Goal: Task Accomplishment & Management: Manage account settings

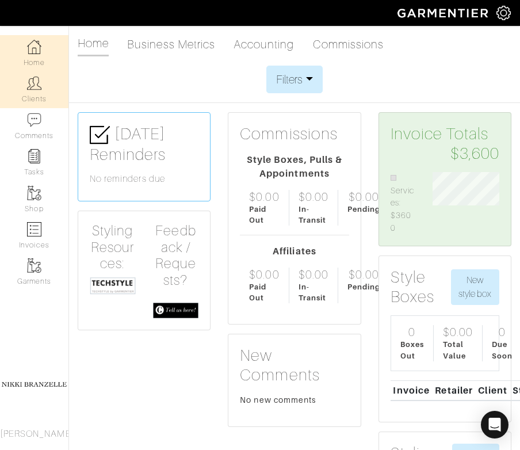
scroll to position [62, 84]
click at [48, 94] on link "Clients" at bounding box center [34, 89] width 69 height 36
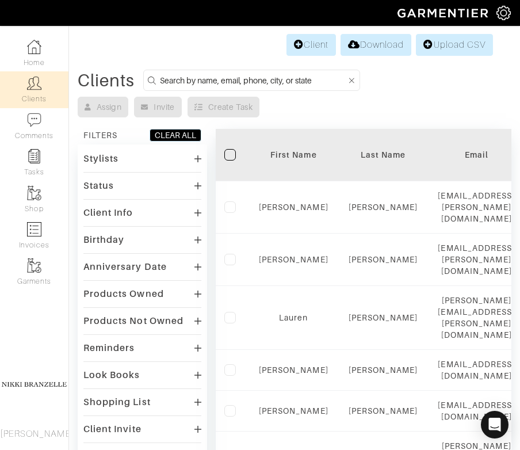
click at [205, 85] on input at bounding box center [253, 80] width 187 height 14
type input "julie"
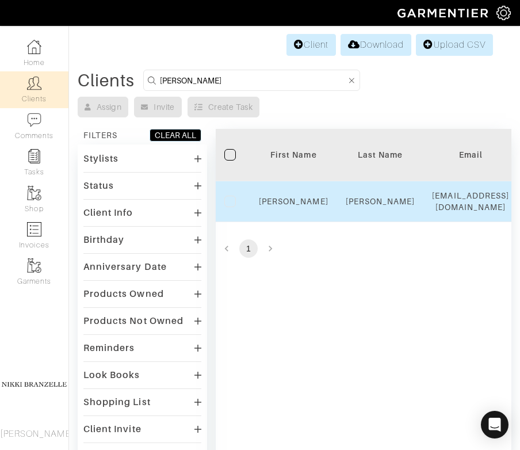
click at [305, 199] on div "[PERSON_NAME]" at bounding box center [294, 202] width 70 height 12
click at [298, 199] on link "[PERSON_NAME]" at bounding box center [294, 201] width 70 height 9
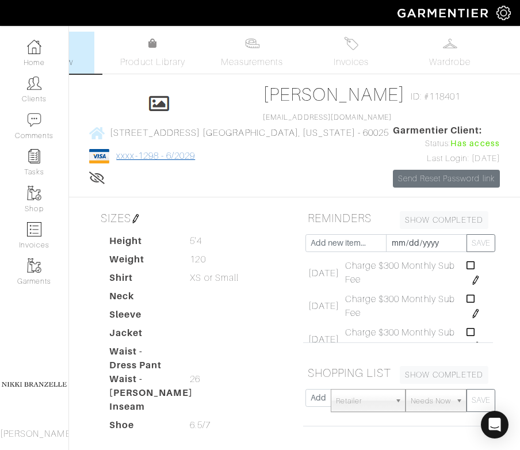
click at [158, 155] on link "xxxx-1298 - 6/2029" at bounding box center [155, 156] width 79 height 10
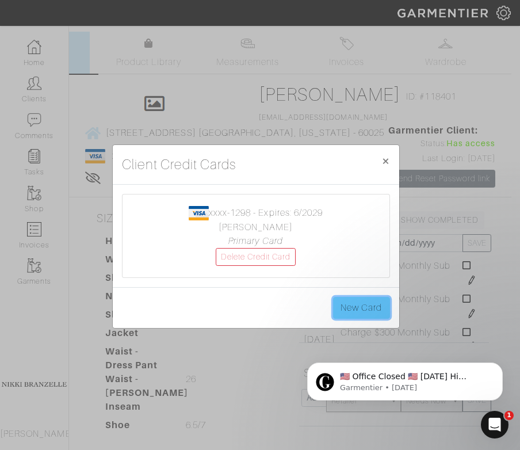
click at [351, 310] on link "New Card" at bounding box center [361, 308] width 56 height 22
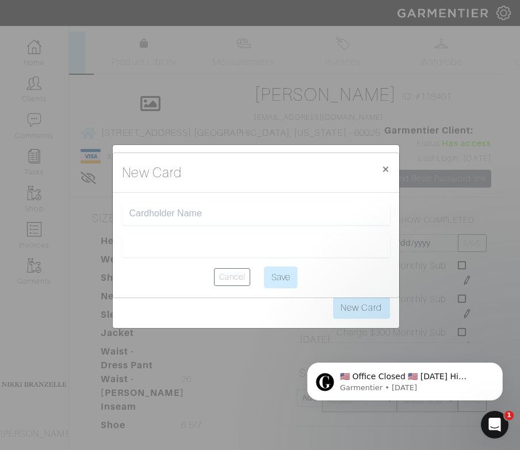
click at [176, 208] on input "text" at bounding box center [256, 213] width 253 height 11
type input "[PERSON_NAME]"
click at [218, 149] on div "New Card × Close [PERSON_NAME] Cancel Save" at bounding box center [260, 225] width 520 height 450
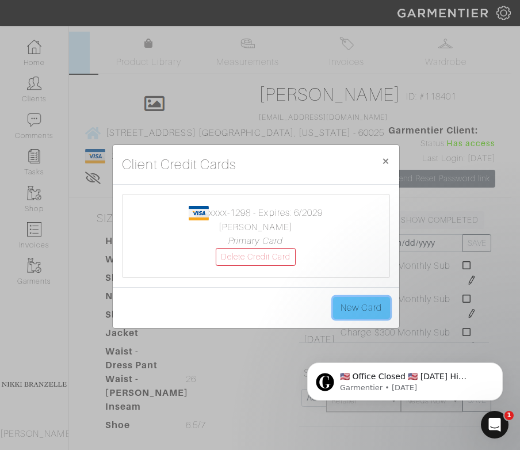
click at [375, 315] on link "New Card" at bounding box center [361, 308] width 56 height 22
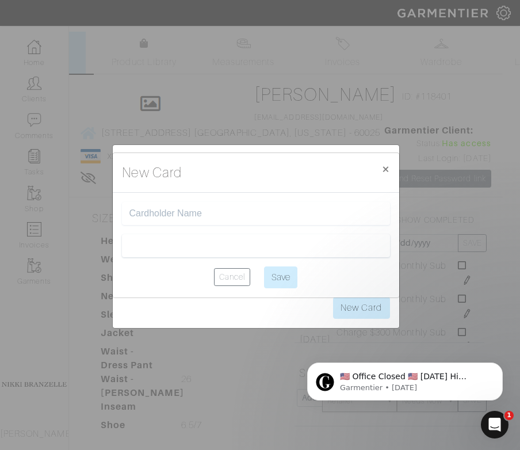
click at [186, 211] on input "text" at bounding box center [256, 213] width 253 height 11
type input "[PERSON_NAME]"
click at [292, 275] on input "Save" at bounding box center [280, 278] width 33 height 22
type input "Saving..."
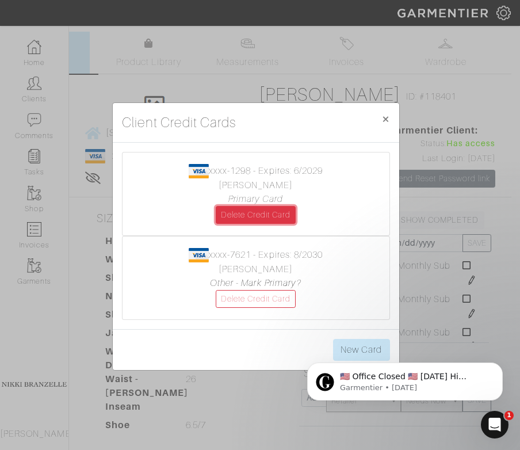
click at [274, 213] on link "Delete Credit Card" at bounding box center [256, 215] width 81 height 18
click at [233, 283] on link "Other - Mark Primary?" at bounding box center [256, 283] width 92 height 10
click at [250, 219] on link "Delete Credit Card" at bounding box center [256, 215] width 81 height 18
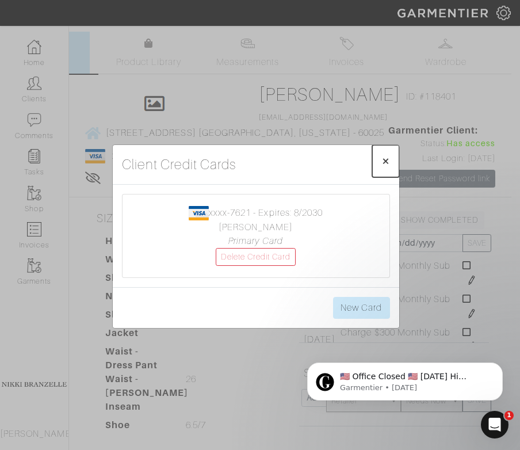
click at [384, 162] on span "×" at bounding box center [386, 161] width 9 height 16
